Goal: Task Accomplishment & Management: Manage account settings

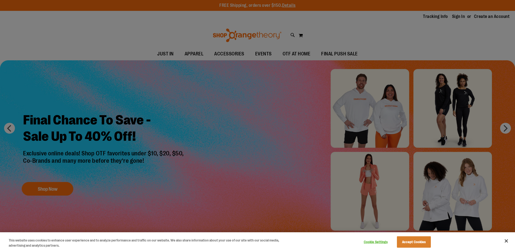
click at [462, 14] on div at bounding box center [257, 125] width 515 height 251
click at [414, 239] on button "Accept Cookies" at bounding box center [414, 241] width 34 height 11
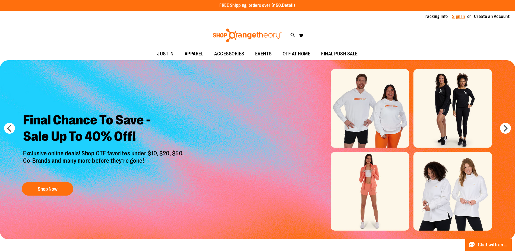
click at [462, 16] on link "Sign In" at bounding box center [458, 17] width 13 height 6
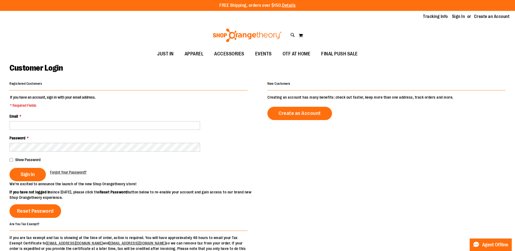
click at [30, 130] on fieldset "If you have an account, sign in with your email address. * Required Fields Emai…" at bounding box center [128, 137] width 238 height 87
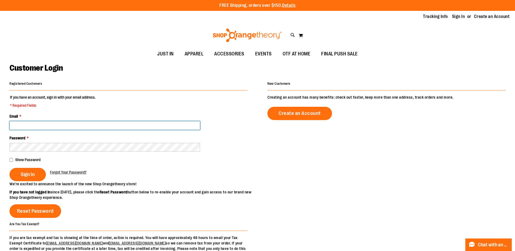
click at [34, 127] on input "Email *" at bounding box center [104, 125] width 190 height 9
type input "**********"
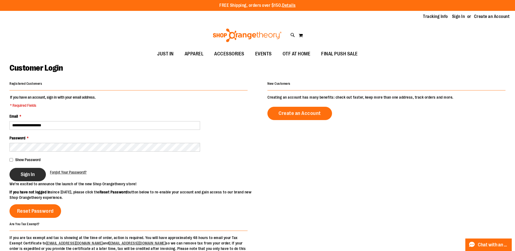
click at [31, 171] on button "Sign In" at bounding box center [27, 174] width 36 height 13
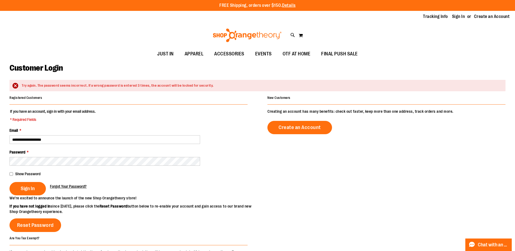
click at [73, 185] on span "Forgot Your Password?" at bounding box center [68, 186] width 37 height 4
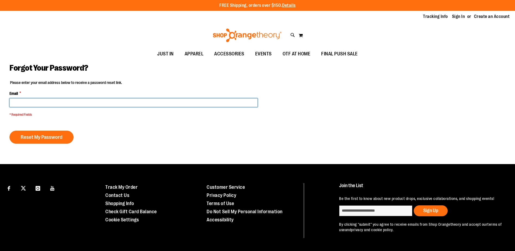
click at [37, 100] on input "Email *" at bounding box center [133, 102] width 248 height 9
type input "**********"
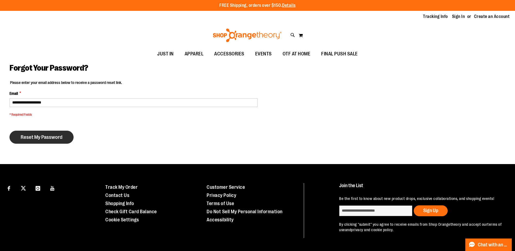
click at [40, 140] on span "Reset My Password" at bounding box center [42, 137] width 42 height 6
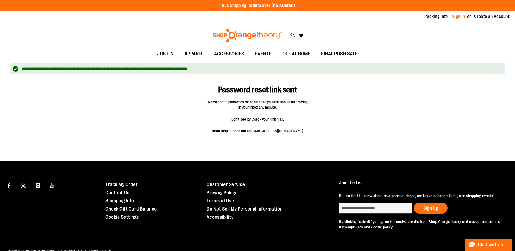
click at [459, 18] on link "Sign In" at bounding box center [458, 17] width 13 height 6
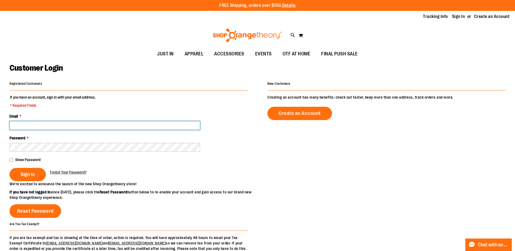
click at [98, 126] on input "Email *" at bounding box center [104, 125] width 190 height 9
type input "**********"
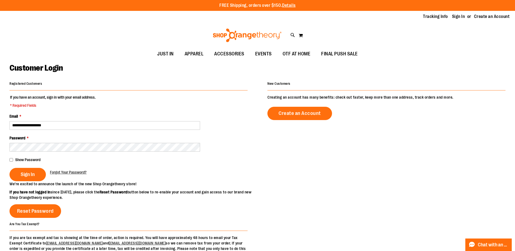
click at [17, 159] on span "Show Password" at bounding box center [27, 159] width 25 height 4
click at [29, 173] on span "Sign In" at bounding box center [28, 174] width 14 height 6
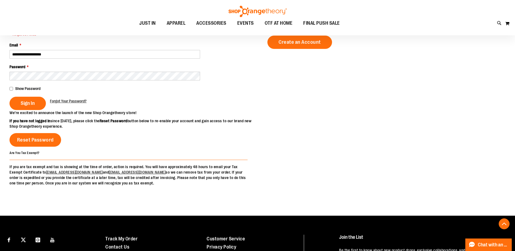
scroll to position [30, 0]
